Goal: Information Seeking & Learning: Learn about a topic

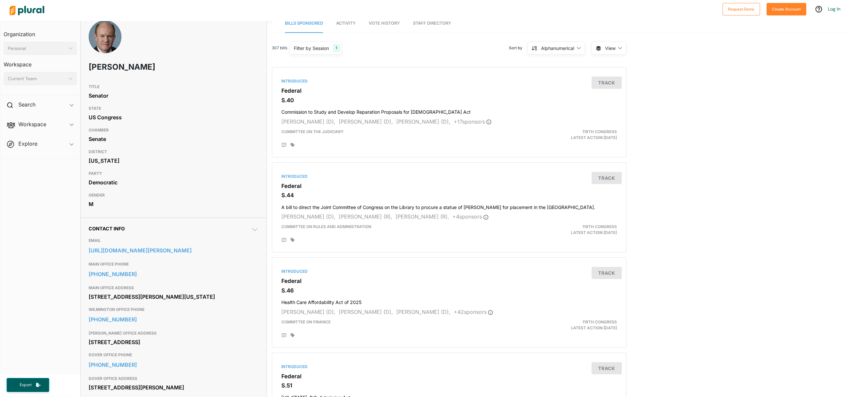
scroll to position [13, 0]
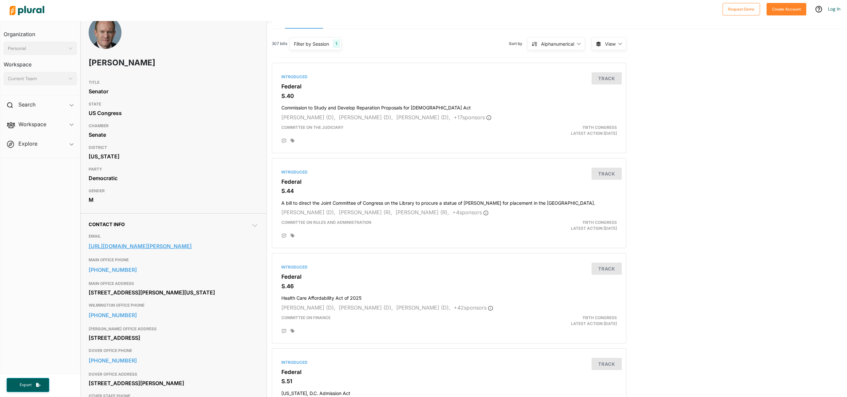
click at [194, 245] on link "[URL][DOMAIN_NAME][PERSON_NAME]" at bounding box center [174, 246] width 170 height 10
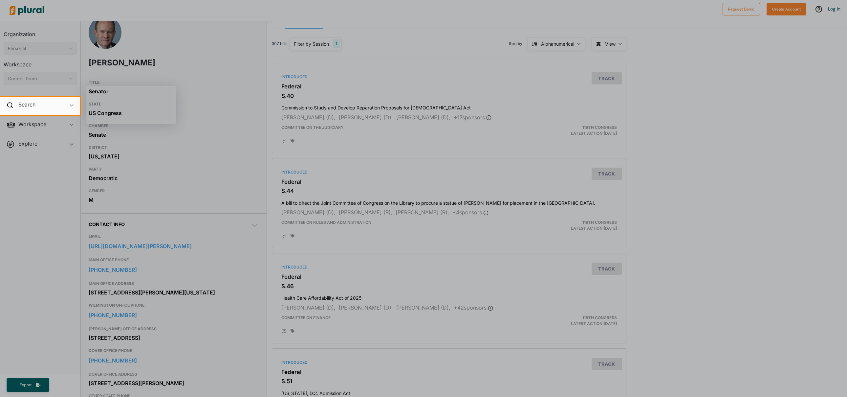
click at [251, 160] on div at bounding box center [423, 256] width 847 height 282
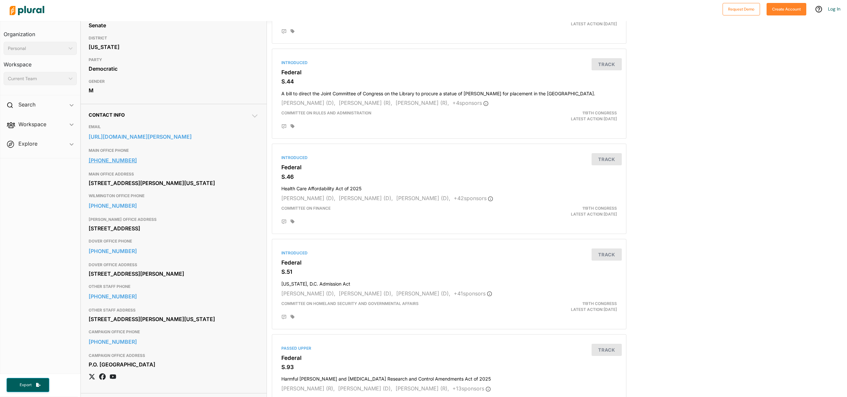
scroll to position [14, 0]
